Goal: Information Seeking & Learning: Learn about a topic

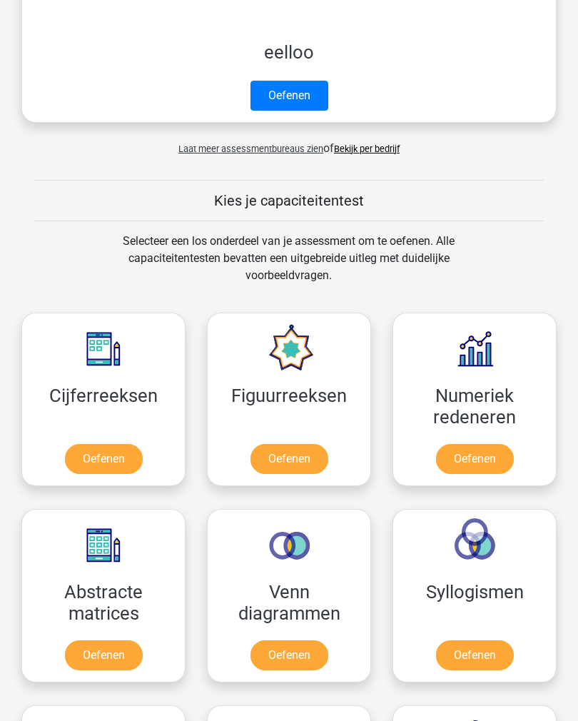
scroll to position [690, 0]
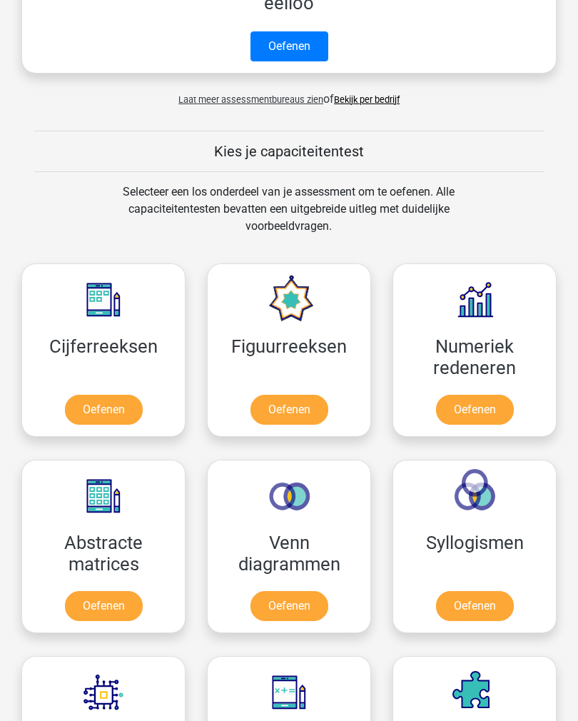
click at [103, 416] on link "Oefenen" at bounding box center [104, 410] width 78 height 30
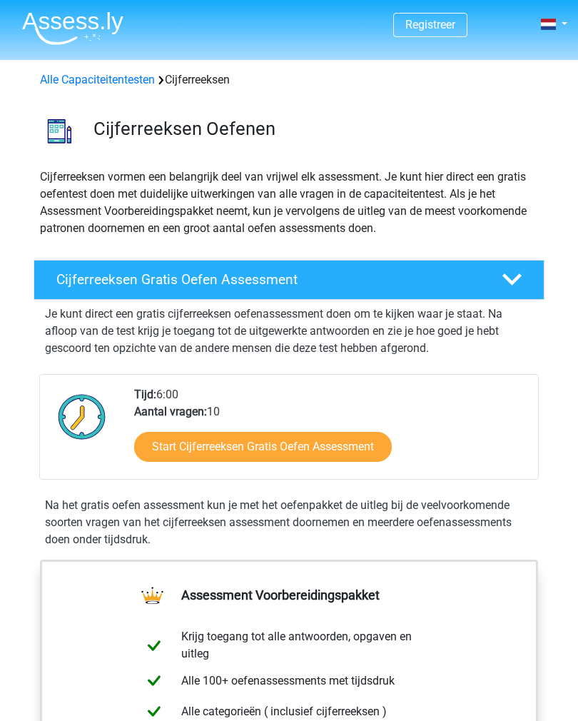
click at [515, 276] on icon at bounding box center [512, 279] width 19 height 19
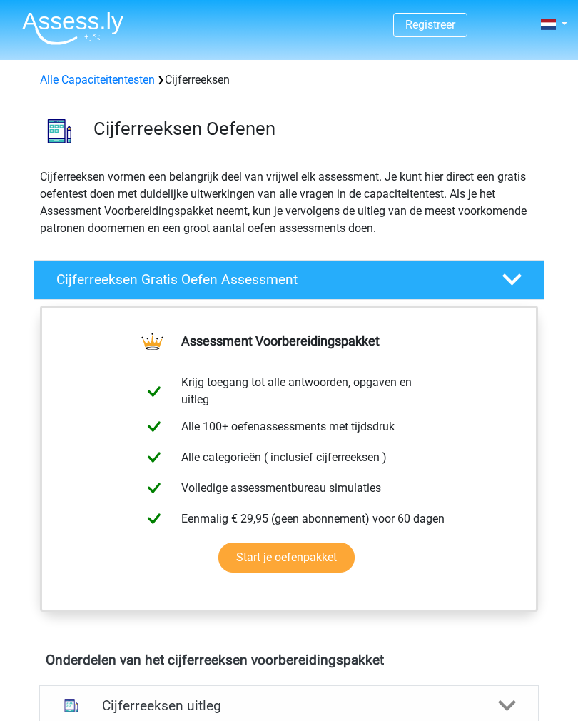
click at [516, 282] on icon at bounding box center [512, 279] width 19 height 19
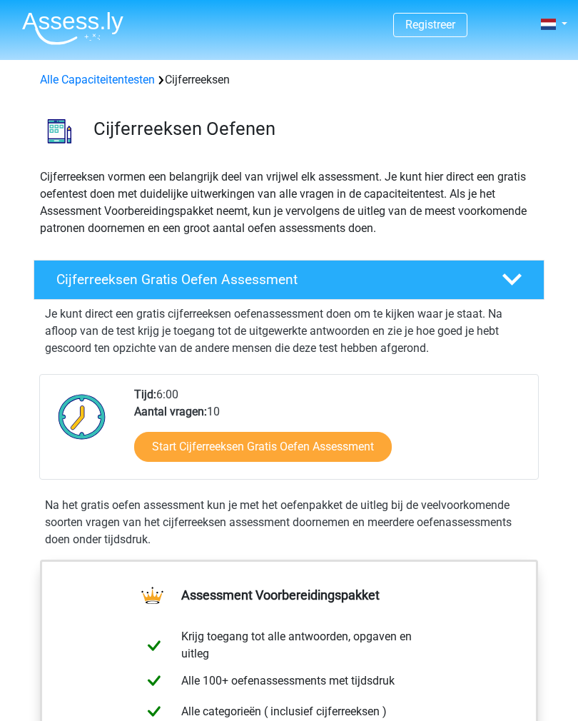
click at [323, 444] on link "Start Cijferreeksen Gratis Oefen Assessment" at bounding box center [263, 447] width 258 height 30
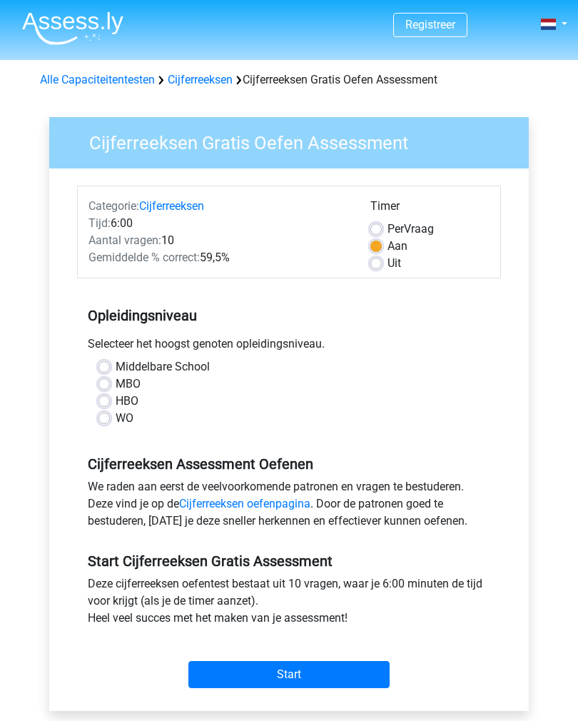
click at [116, 413] on label "WO" at bounding box center [125, 418] width 18 height 17
click at [109, 413] on input "WO" at bounding box center [104, 417] width 11 height 14
radio input "true"
click at [311, 668] on input "Start" at bounding box center [288, 674] width 201 height 27
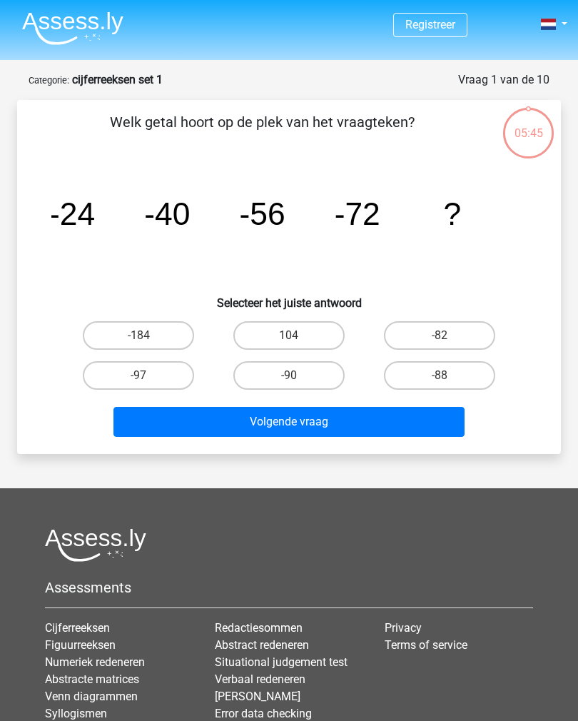
click at [460, 385] on label "-88" at bounding box center [439, 375] width 111 height 29
click at [449, 385] on input "-88" at bounding box center [444, 379] width 9 height 9
radio input "true"
click at [319, 428] on button "Volgende vraag" at bounding box center [290, 422] width 352 height 30
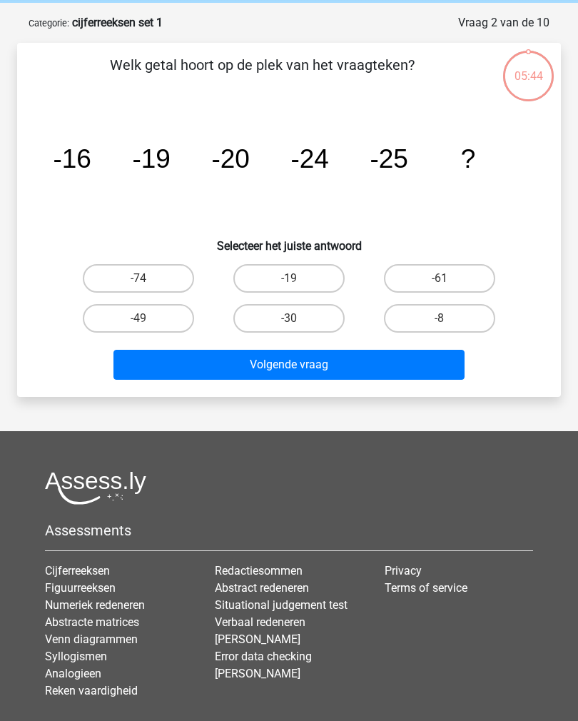
scroll to position [71, 0]
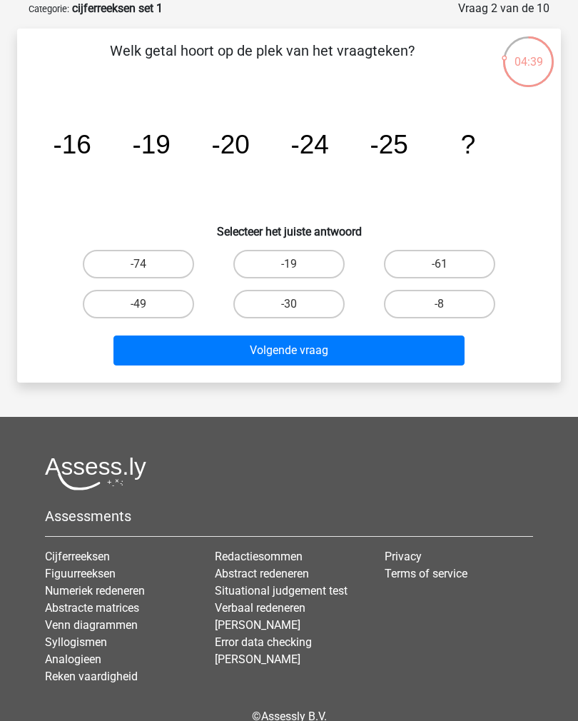
click at [310, 302] on label "-30" at bounding box center [288, 304] width 111 height 29
click at [298, 304] on input "-30" at bounding box center [293, 308] width 9 height 9
radio input "true"
click at [304, 353] on button "Volgende vraag" at bounding box center [290, 351] width 352 height 30
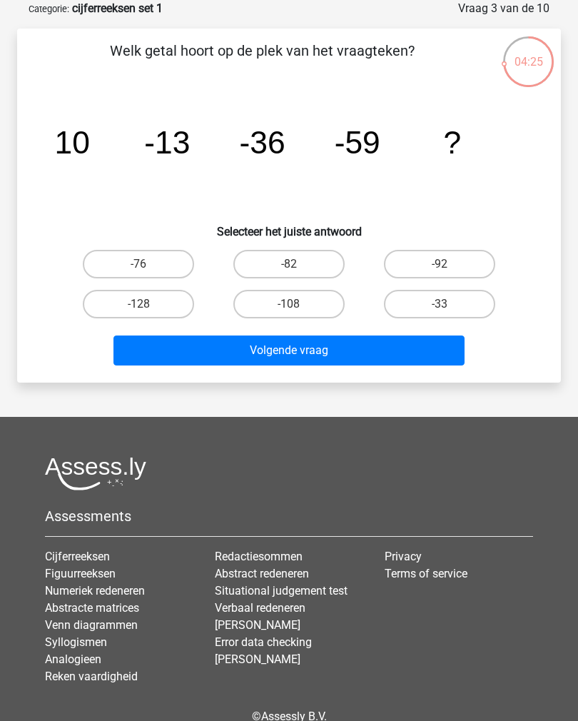
click at [305, 277] on label "-82" at bounding box center [288, 264] width 111 height 29
click at [298, 273] on input "-82" at bounding box center [293, 268] width 9 height 9
radio input "true"
click at [281, 349] on button "Volgende vraag" at bounding box center [290, 351] width 352 height 30
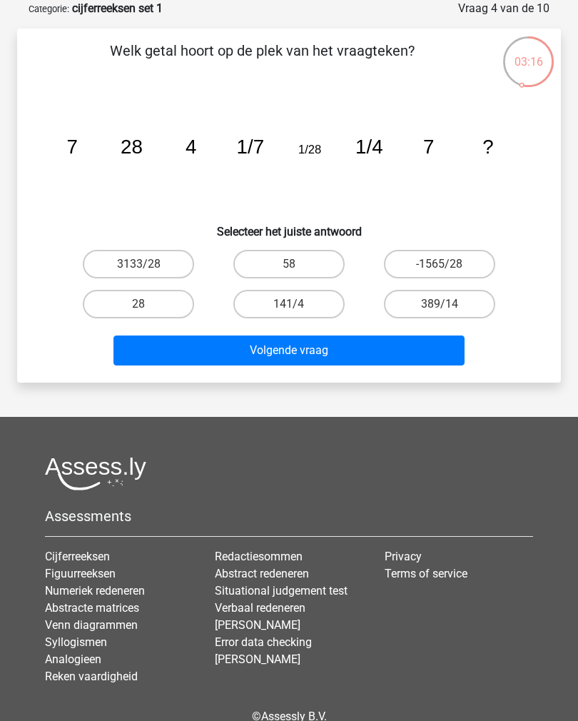
click at [152, 297] on label "28" at bounding box center [138, 304] width 111 height 29
click at [148, 304] on input "28" at bounding box center [142, 308] width 9 height 9
radio input "true"
click at [311, 350] on button "Volgende vraag" at bounding box center [290, 351] width 352 height 30
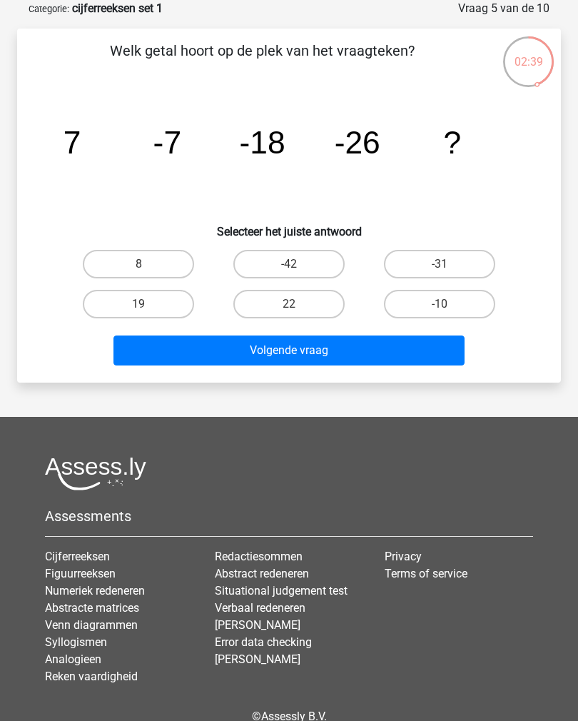
click at [445, 266] on input "-31" at bounding box center [444, 268] width 9 height 9
radio input "true"
click at [305, 353] on button "Volgende vraag" at bounding box center [290, 351] width 352 height 30
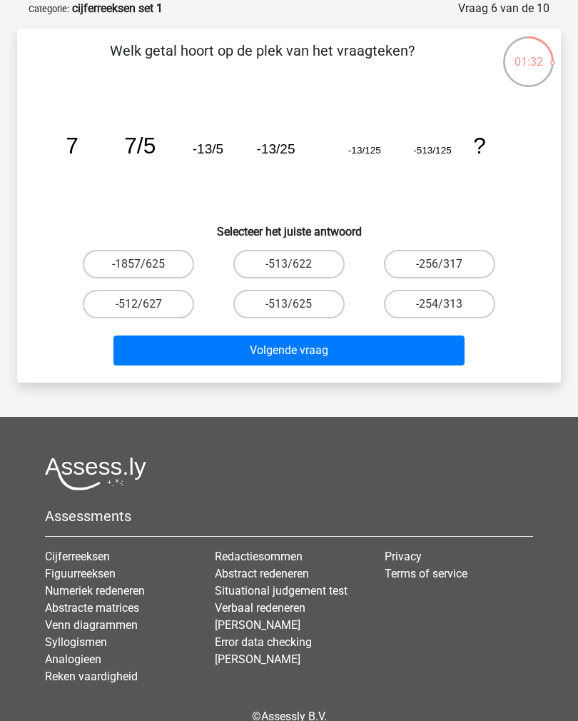
click at [295, 303] on label "-513/625" at bounding box center [288, 304] width 111 height 29
click at [295, 304] on input "-513/625" at bounding box center [293, 308] width 9 height 9
radio input "true"
click at [296, 346] on button "Volgende vraag" at bounding box center [290, 351] width 352 height 30
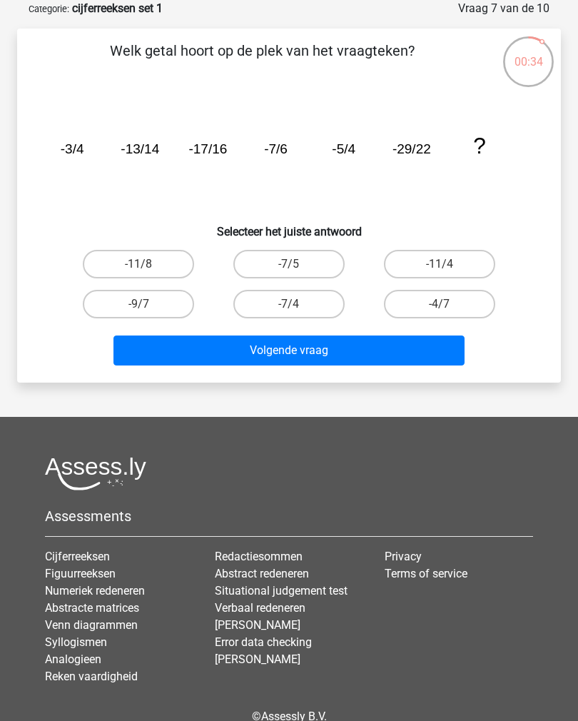
click at [455, 258] on label "-11/4" at bounding box center [439, 264] width 111 height 29
click at [449, 264] on input "-11/4" at bounding box center [444, 268] width 9 height 9
radio input "true"
click at [324, 349] on button "Volgende vraag" at bounding box center [290, 351] width 352 height 30
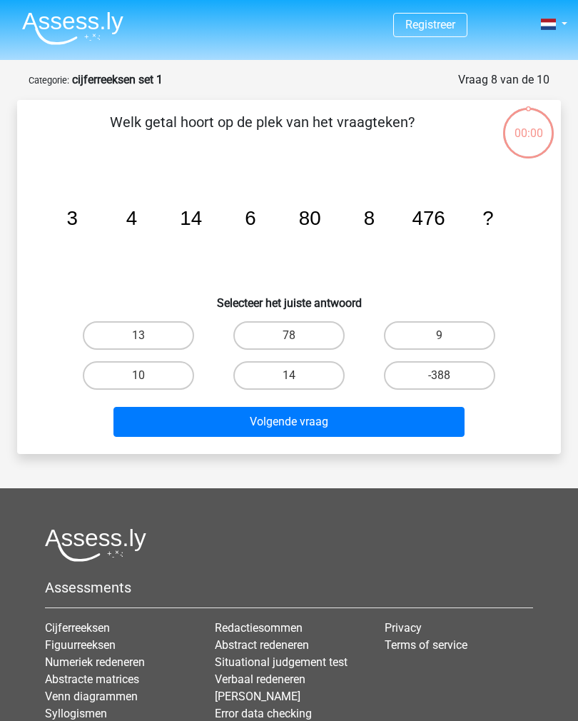
scroll to position [71, 0]
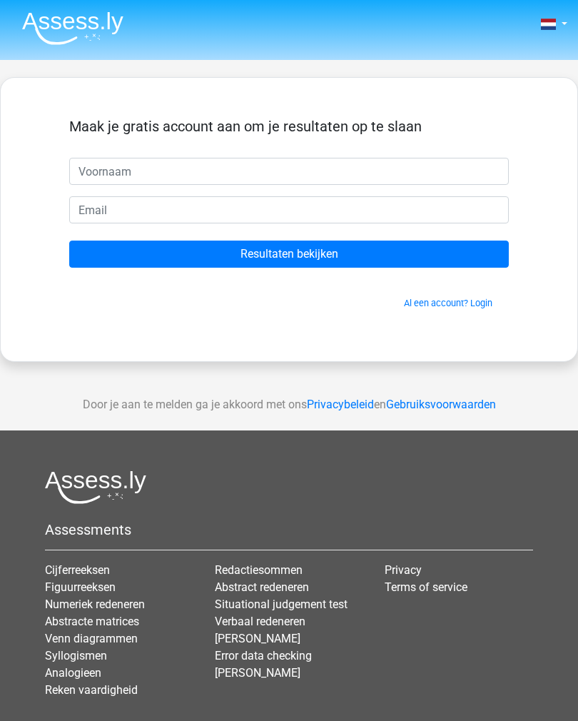
scroll to position [71, 0]
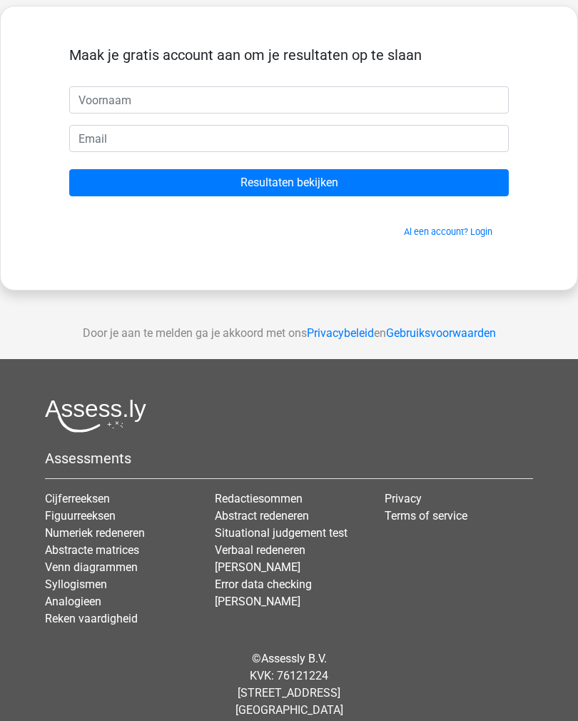
click at [340, 95] on input "text" at bounding box center [289, 99] width 440 height 27
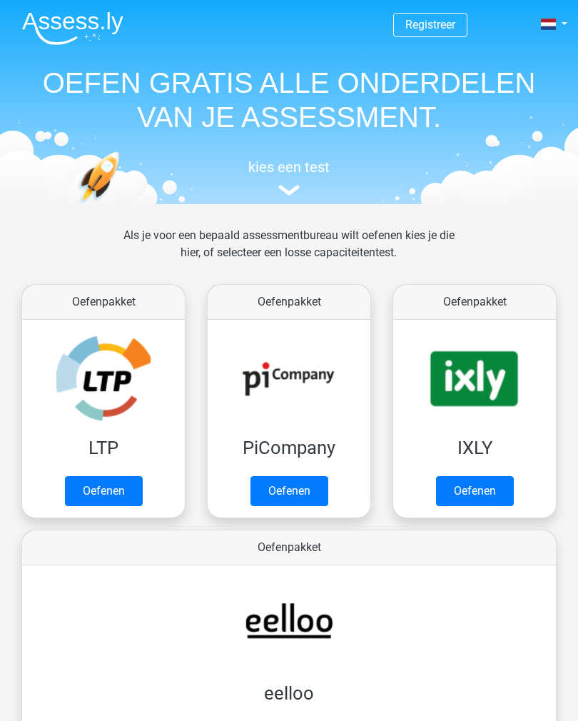
scroll to position [715, 0]
